Goal: Information Seeking & Learning: Check status

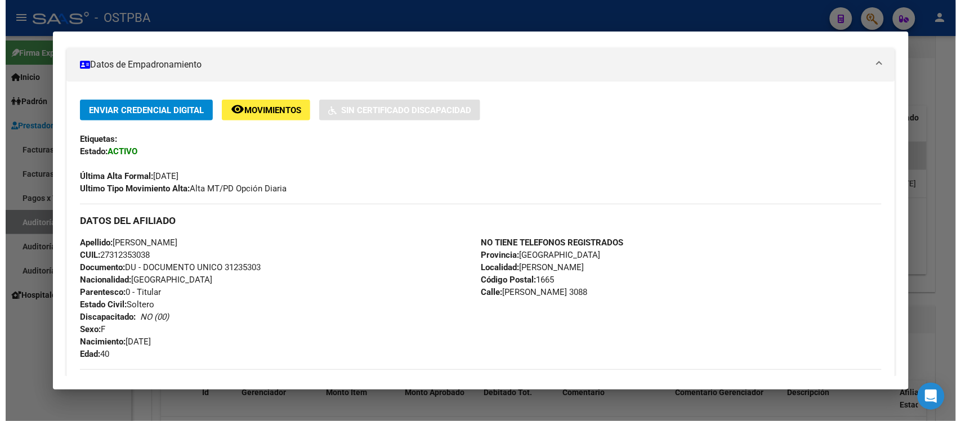
scroll to position [211, 0]
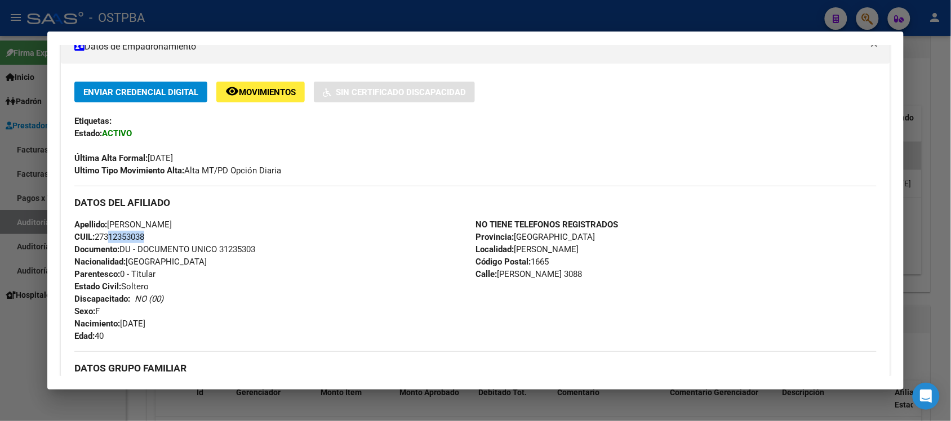
drag, startPoint x: 100, startPoint y: 237, endPoint x: 139, endPoint y: 237, distance: 38.3
click at [139, 237] on span "CUIL: 27312353038" at bounding box center [109, 237] width 70 height 10
copy span "31235303"
click at [921, 94] on div at bounding box center [475, 210] width 951 height 421
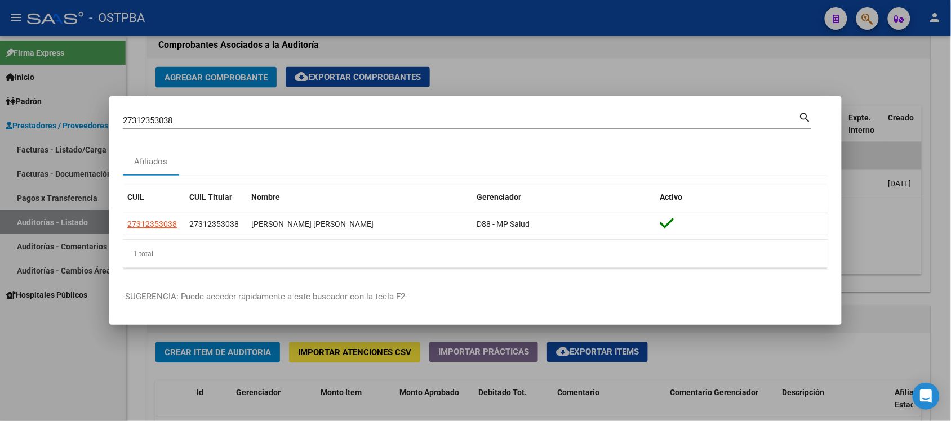
click at [483, 41] on div at bounding box center [475, 210] width 951 height 421
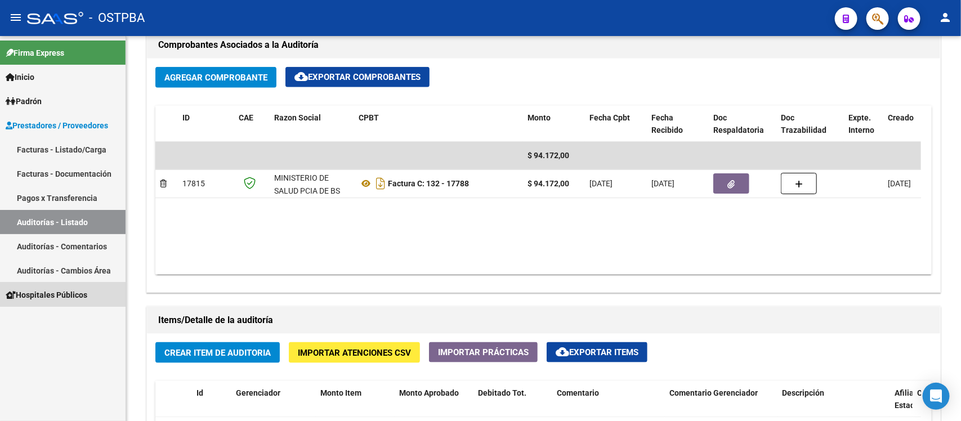
click at [51, 295] on span "Hospitales Públicos" at bounding box center [47, 295] width 82 height 12
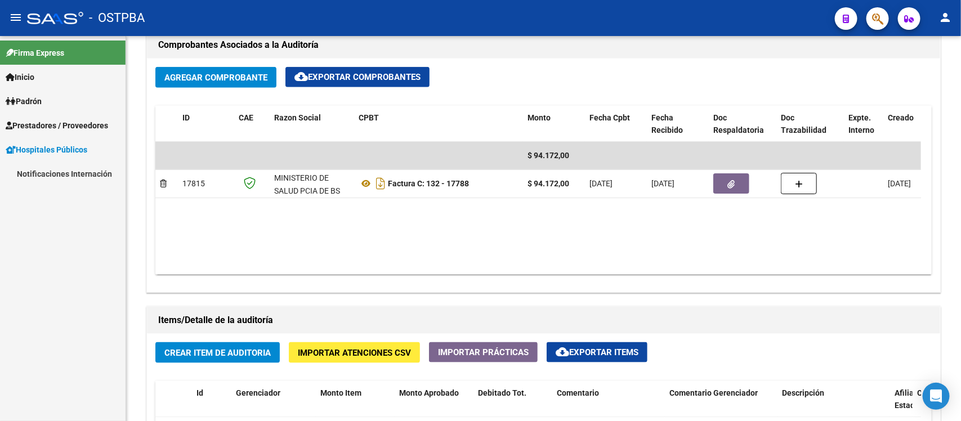
click at [39, 170] on link "Notificaciones Internación" at bounding box center [63, 174] width 126 height 24
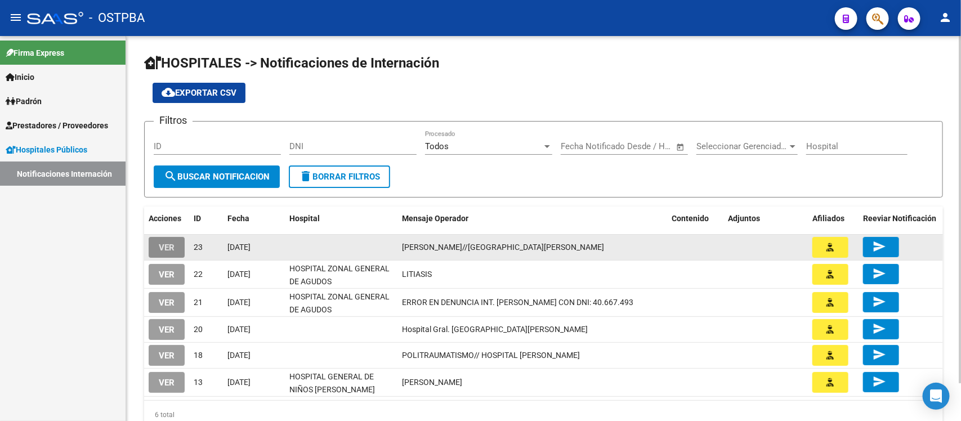
click at [168, 246] on span "VER" at bounding box center [167, 248] width 16 height 10
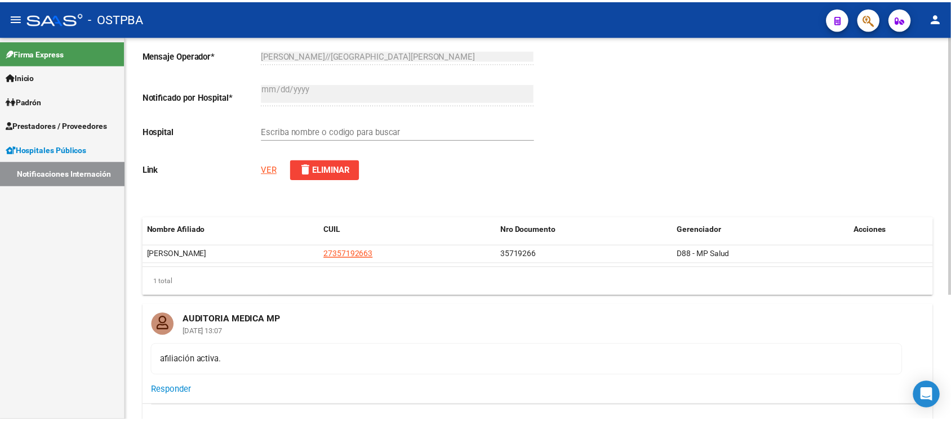
scroll to position [70, 0]
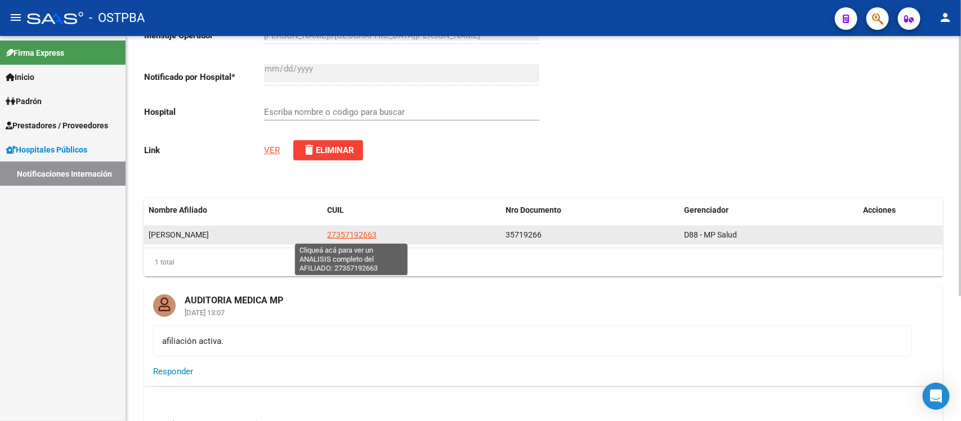
click at [351, 233] on span "27357192663" at bounding box center [352, 234] width 50 height 9
type textarea "27357192663"
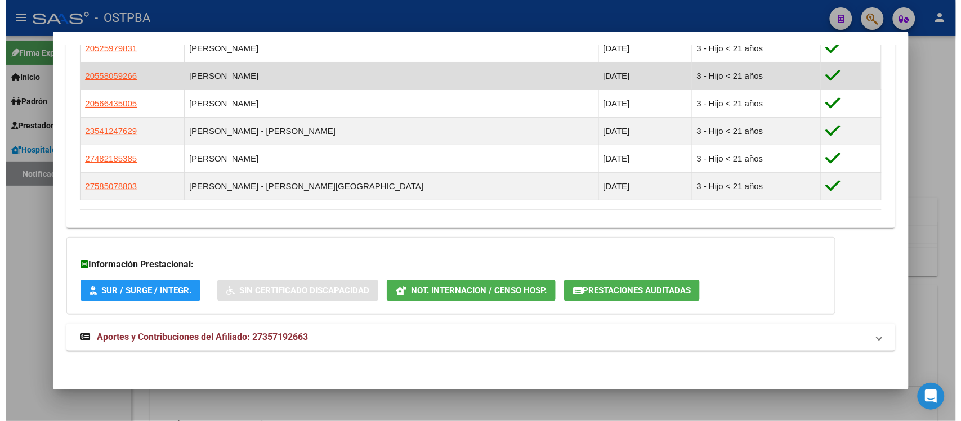
scroll to position [713, 0]
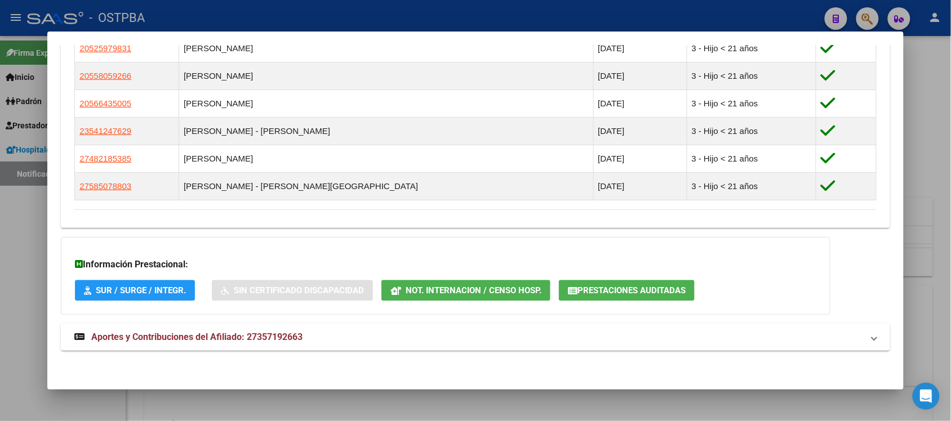
click at [503, 289] on span "Not. Internacion / Censo Hosp." at bounding box center [474, 291] width 136 height 10
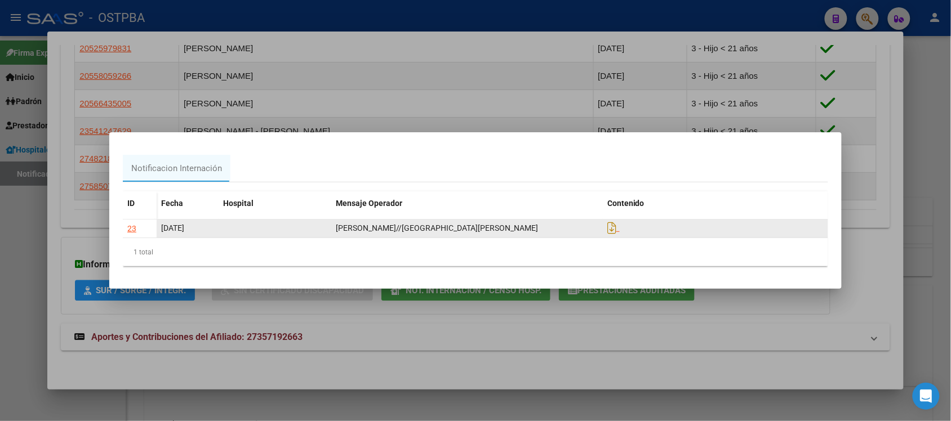
click at [130, 229] on div "23" at bounding box center [131, 228] width 9 height 13
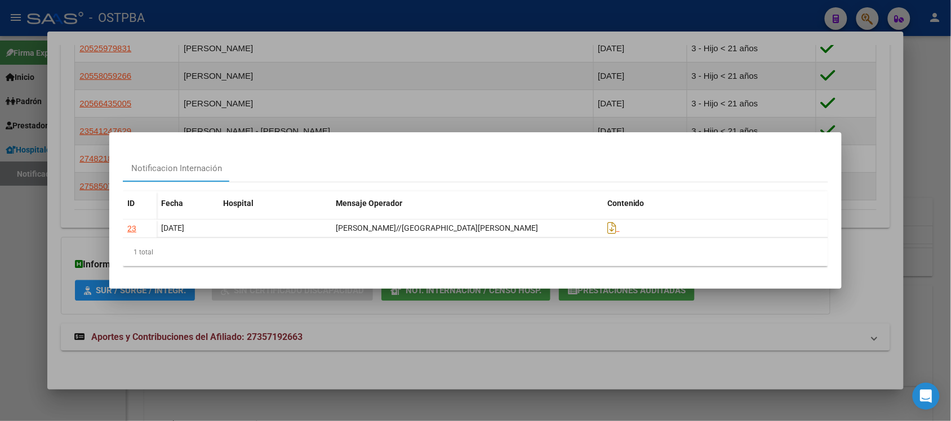
click at [928, 172] on div at bounding box center [475, 210] width 951 height 421
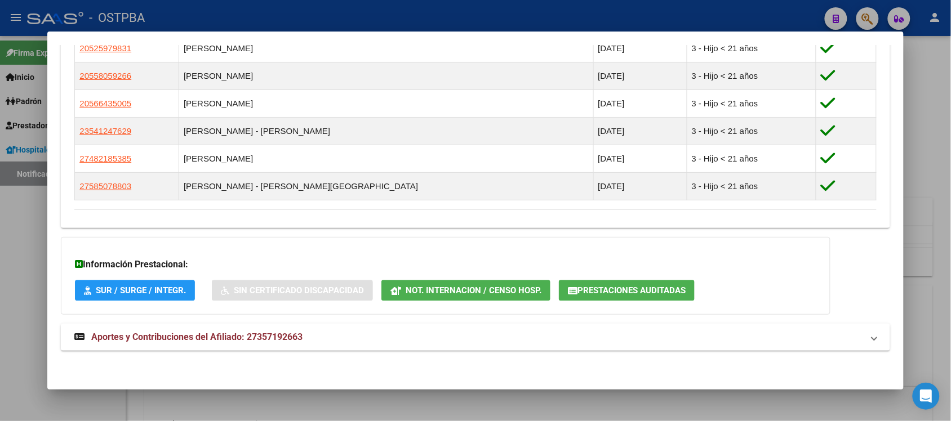
click at [552, 395] on div at bounding box center [475, 210] width 951 height 421
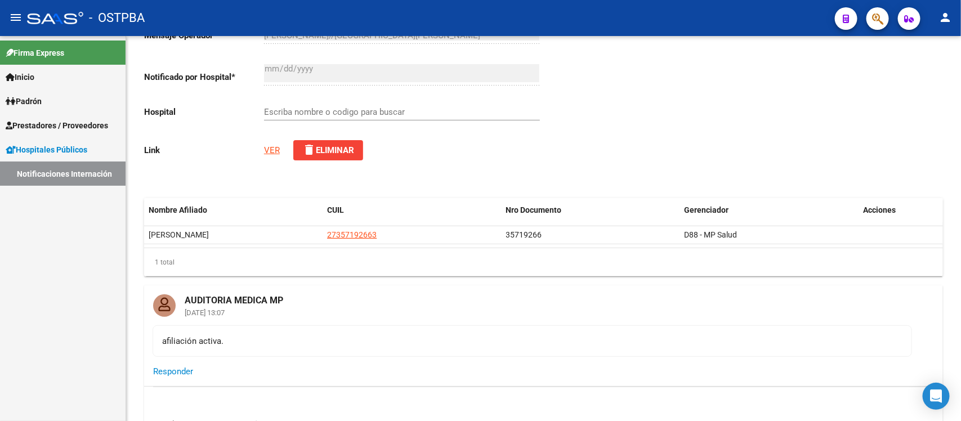
click at [55, 184] on link "Notificaciones Internación" at bounding box center [63, 174] width 126 height 24
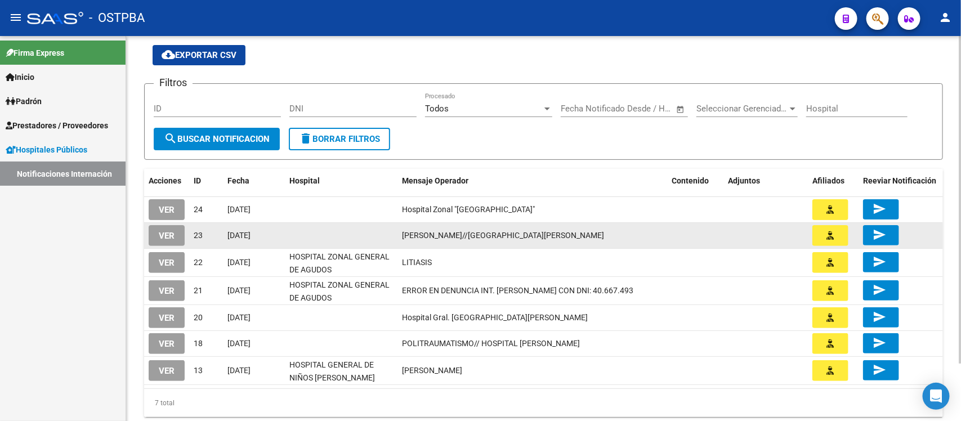
scroll to position [68, 0]
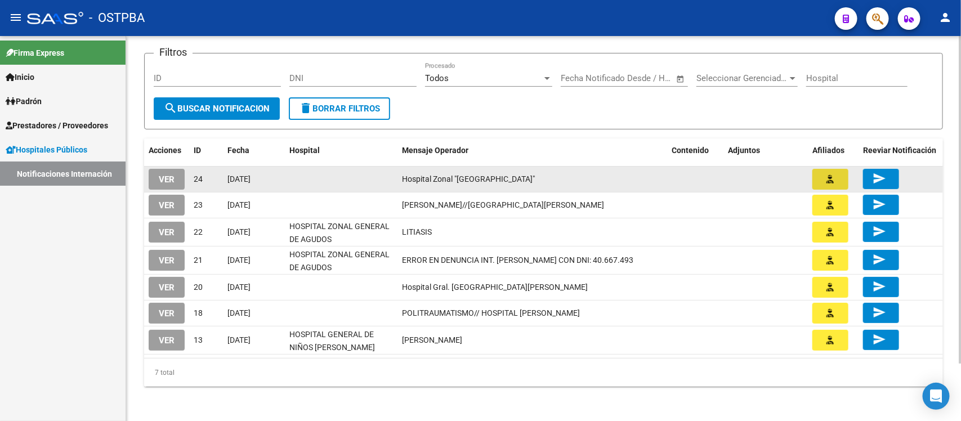
click at [837, 179] on button "button" at bounding box center [831, 179] width 36 height 21
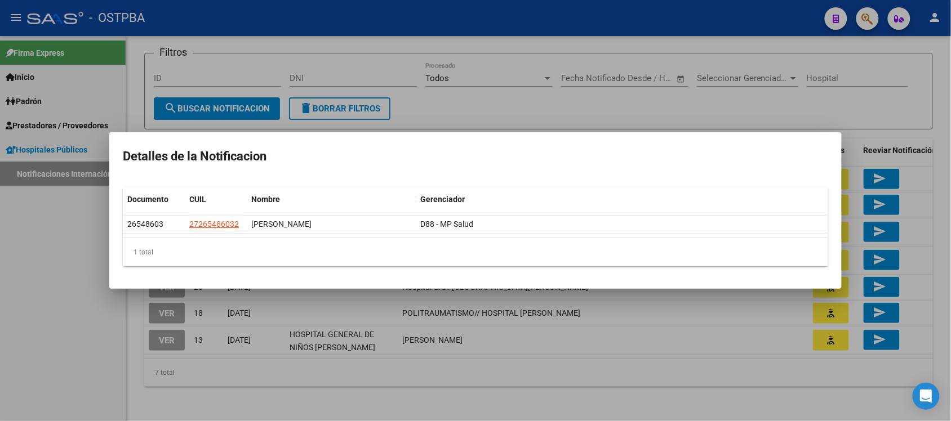
click at [804, 114] on div at bounding box center [475, 210] width 951 height 421
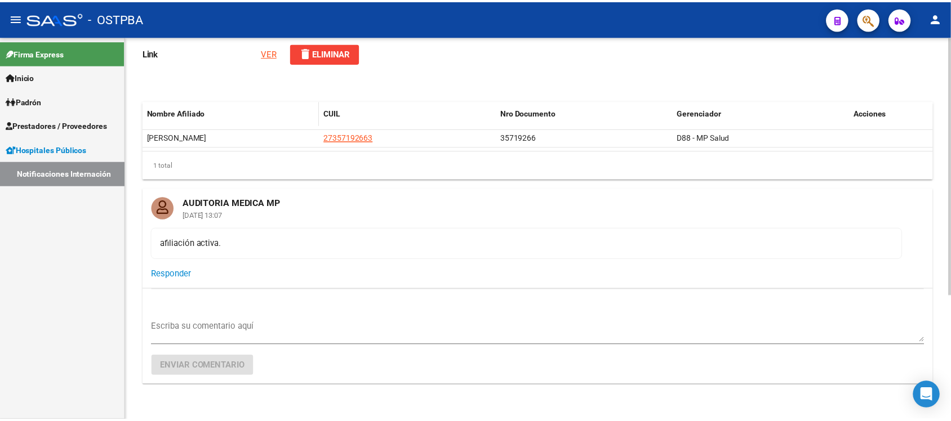
scroll to position [186, 0]
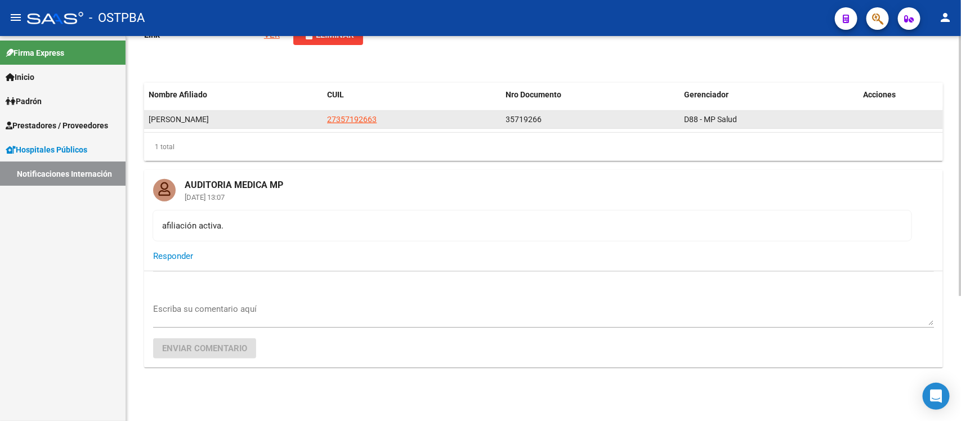
click at [349, 124] on app-link-go-to "27357192663" at bounding box center [352, 119] width 50 height 13
click at [350, 119] on span "27357192663" at bounding box center [352, 119] width 50 height 9
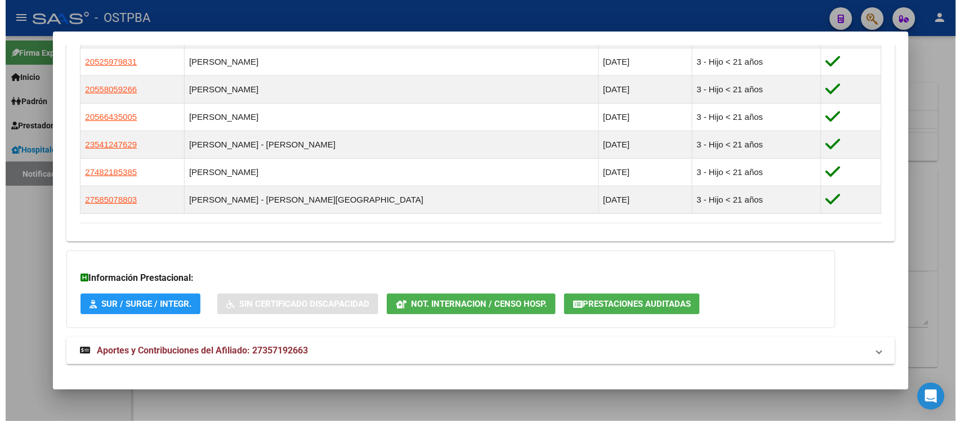
scroll to position [713, 0]
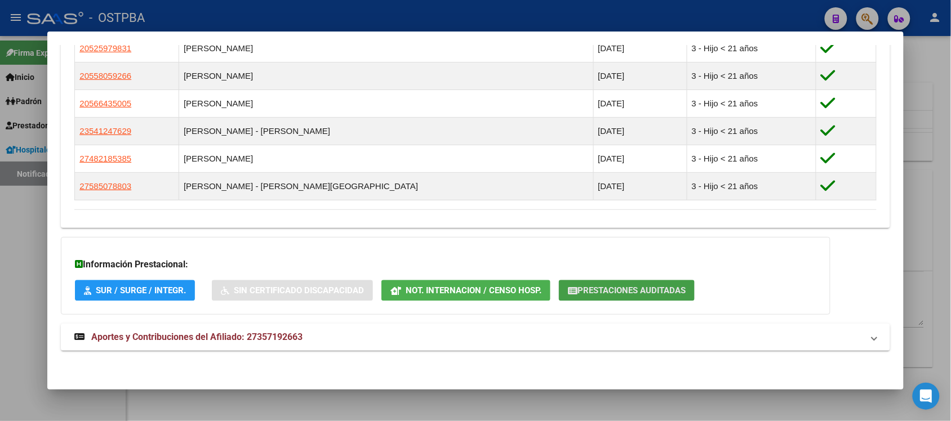
click at [579, 295] on span "Prestaciones Auditadas" at bounding box center [631, 291] width 108 height 10
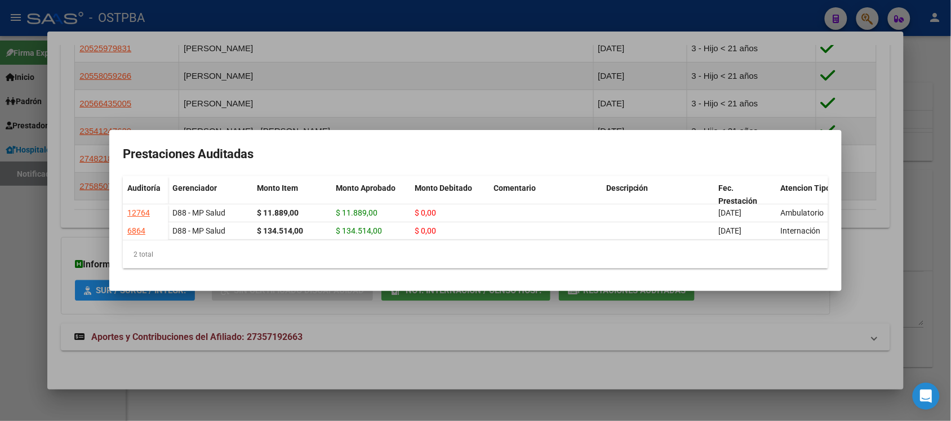
click at [756, 331] on div at bounding box center [475, 210] width 951 height 421
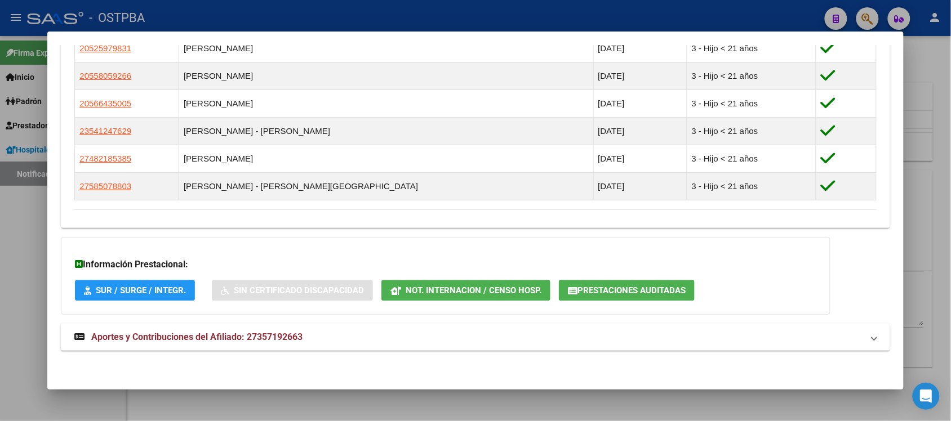
click at [431, 293] on span "Not. Internacion / Censo Hosp." at bounding box center [474, 291] width 136 height 10
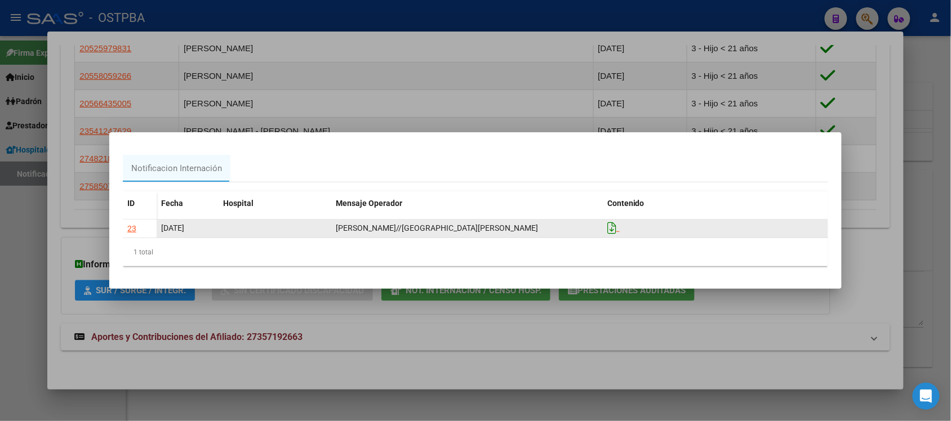
click at [608, 229] on icon at bounding box center [611, 228] width 9 height 12
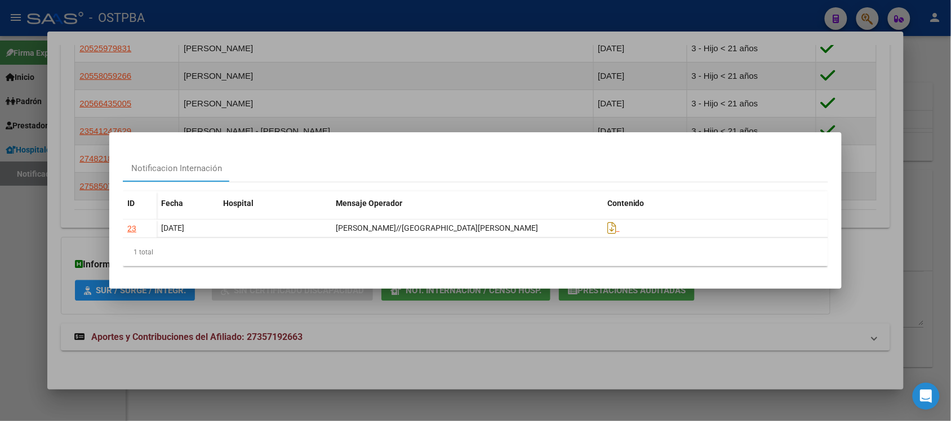
click at [893, 165] on div at bounding box center [475, 210] width 951 height 421
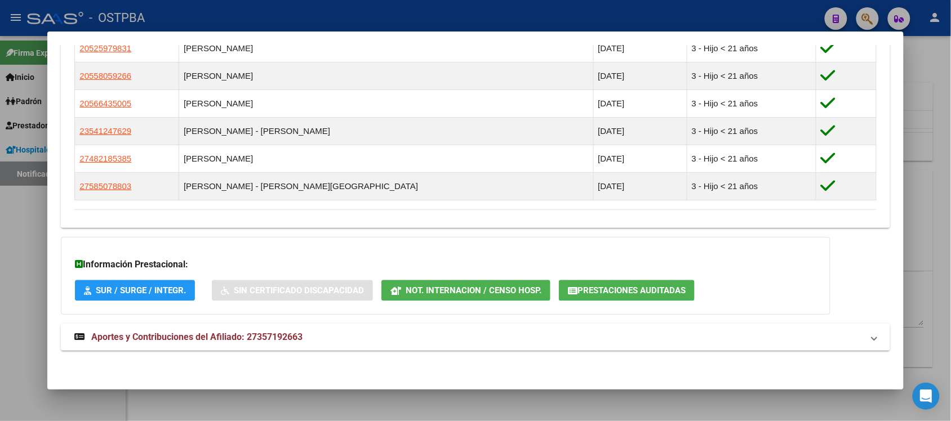
click at [928, 65] on div at bounding box center [475, 210] width 951 height 421
